Goal: Information Seeking & Learning: Learn about a topic

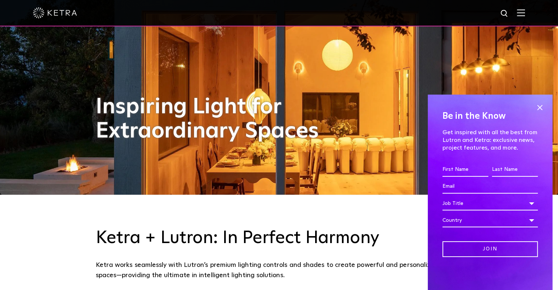
scroll to position [95, 0]
click at [538, 108] on span at bounding box center [540, 107] width 11 height 11
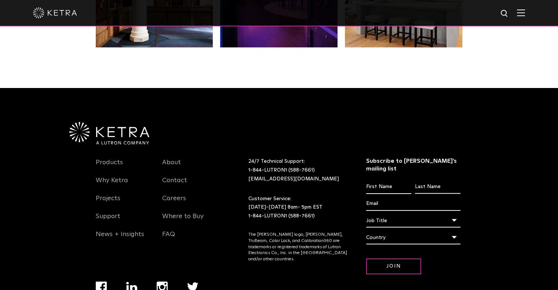
scroll to position [1543, 0]
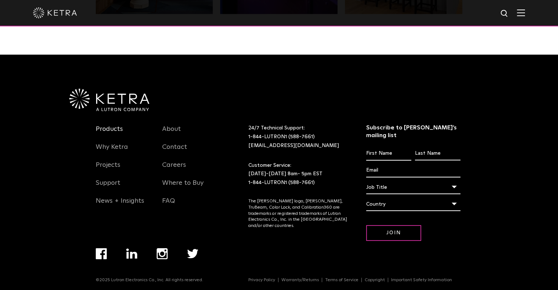
click at [111, 128] on link "Products" at bounding box center [109, 133] width 27 height 17
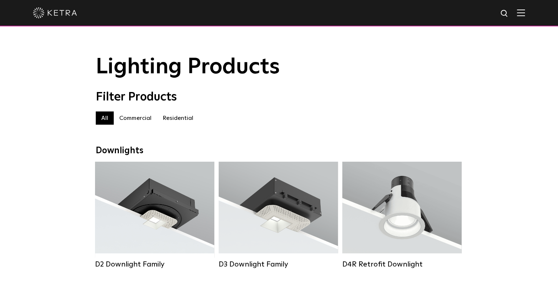
click at [135, 122] on label "Commercial" at bounding box center [135, 118] width 43 height 13
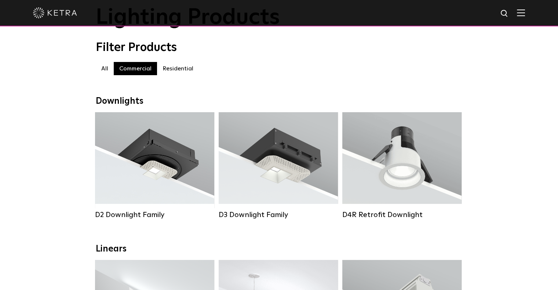
scroll to position [49, 0]
click at [173, 69] on label "Residential" at bounding box center [178, 68] width 42 height 13
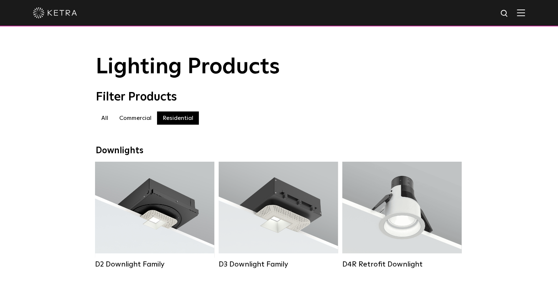
click at [105, 118] on label "All" at bounding box center [105, 118] width 18 height 13
